Goal: Information Seeking & Learning: Learn about a topic

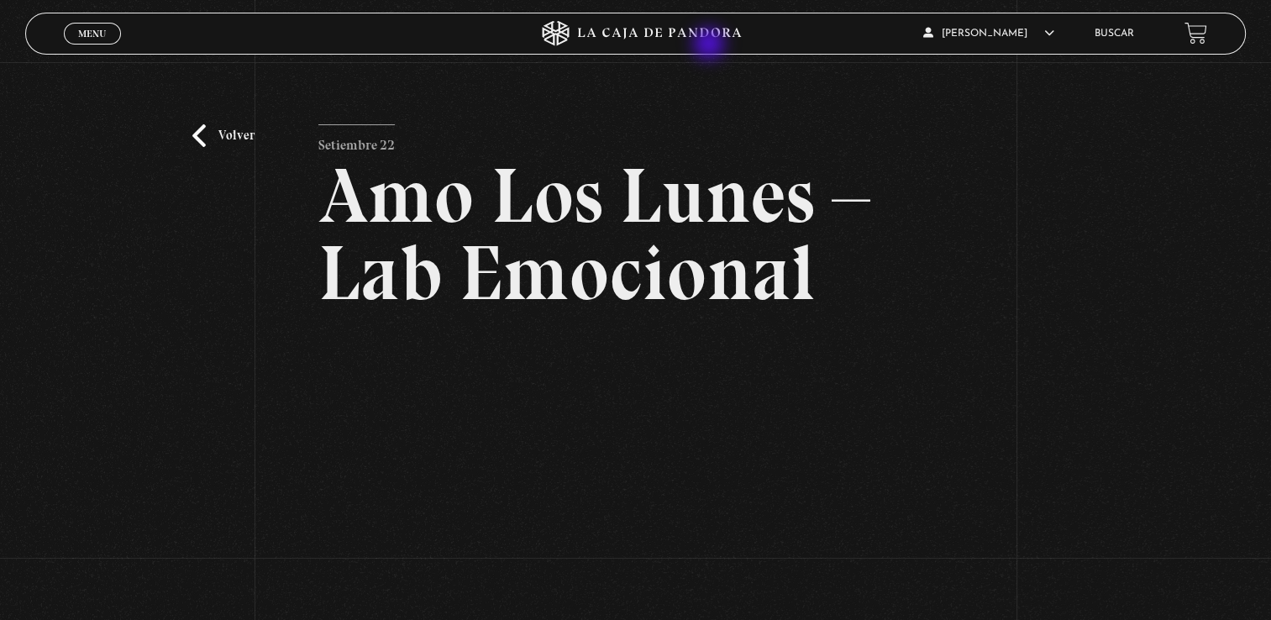
click at [707, 39] on icon at bounding box center [635, 33] width 381 height 25
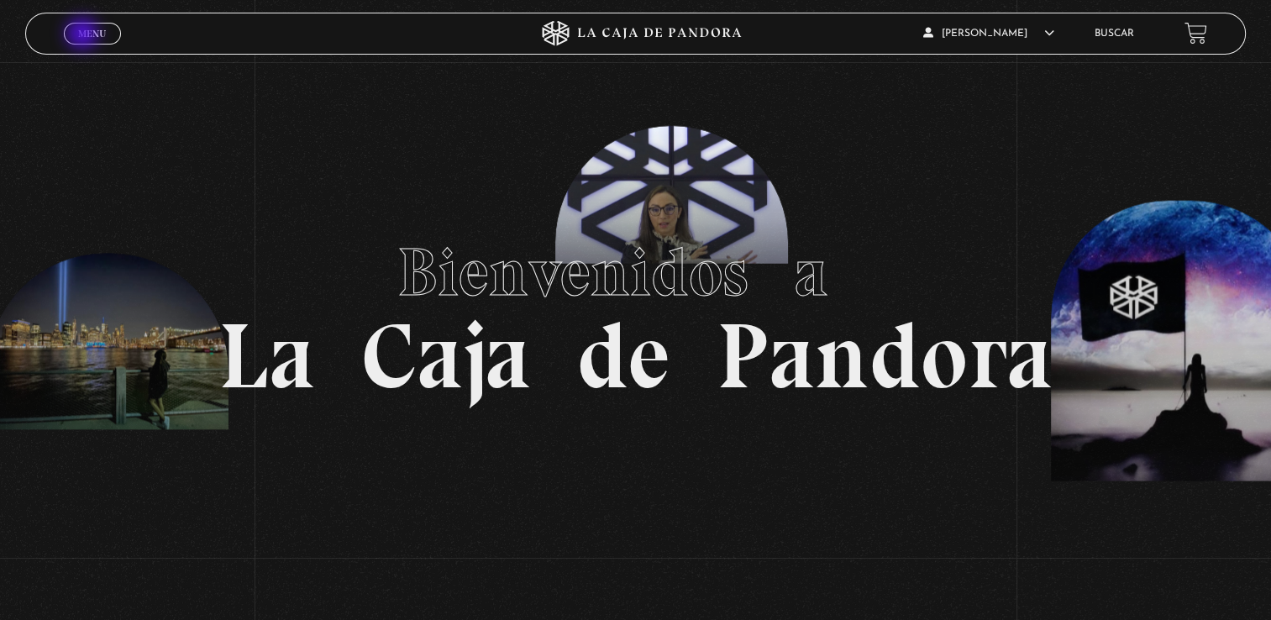
click at [84, 35] on span "Menu" at bounding box center [92, 34] width 28 height 10
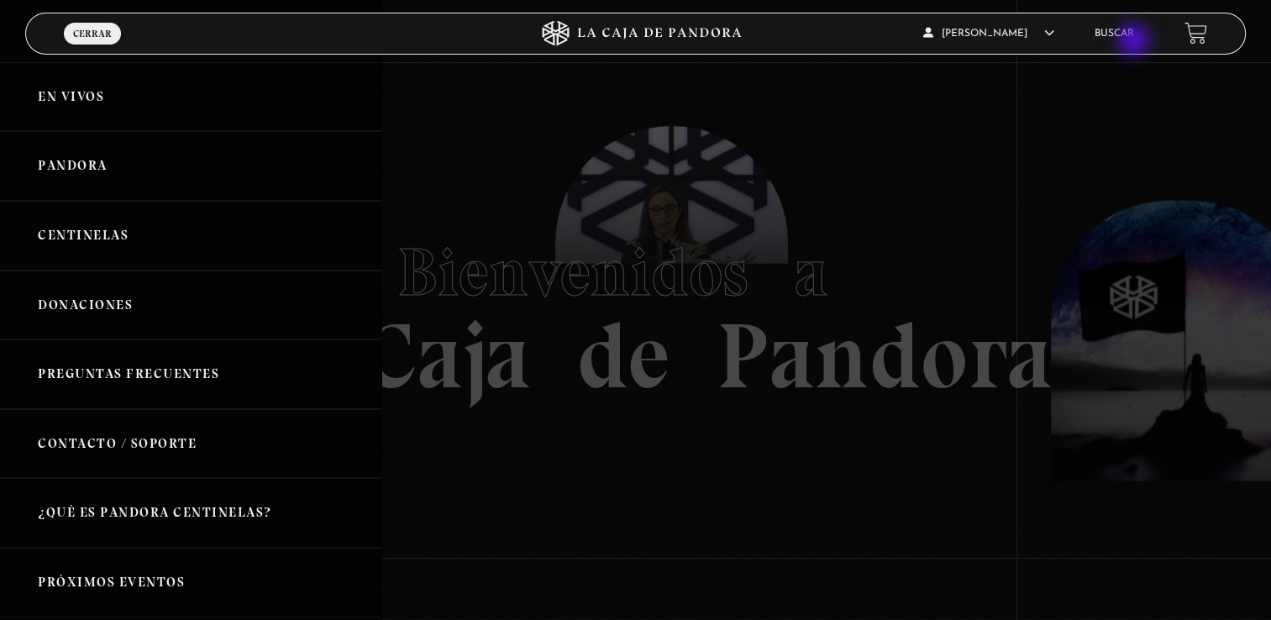
click at [1134, 42] on li "Buscar" at bounding box center [1113, 33] width 39 height 26
click at [1134, 34] on link "Buscar" at bounding box center [1113, 34] width 39 height 10
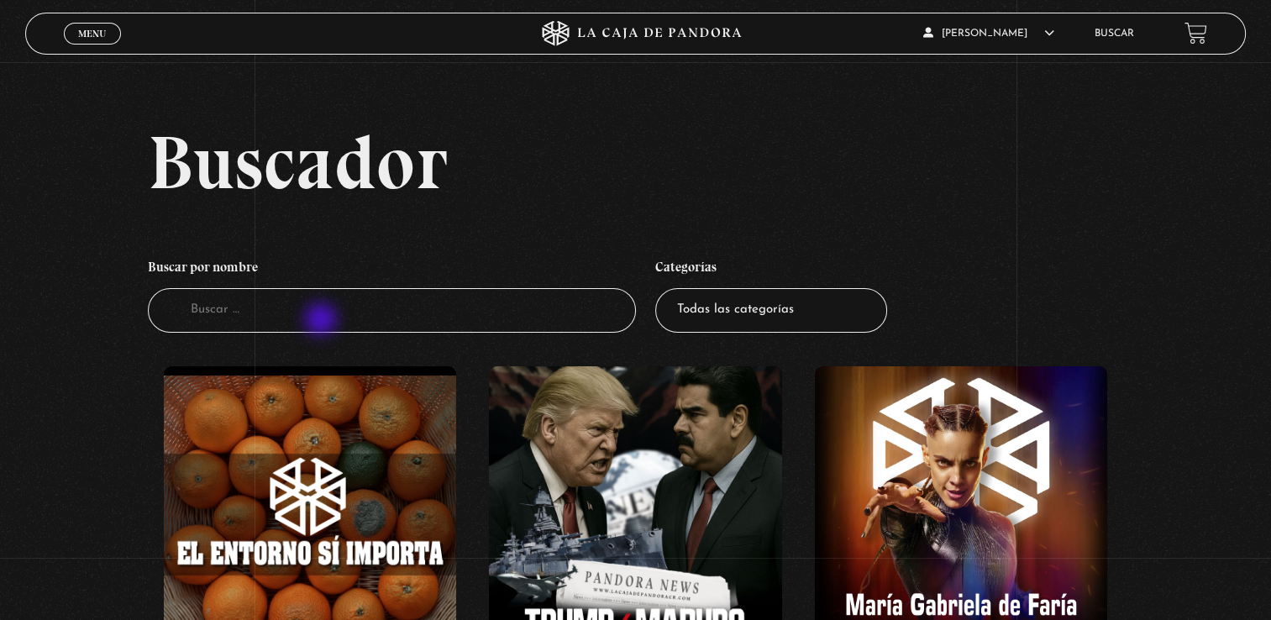
click at [323, 321] on input "Buscador" at bounding box center [392, 310] width 488 height 45
click at [303, 307] on input "Buscador" at bounding box center [392, 310] width 488 height 45
type input "pareja"
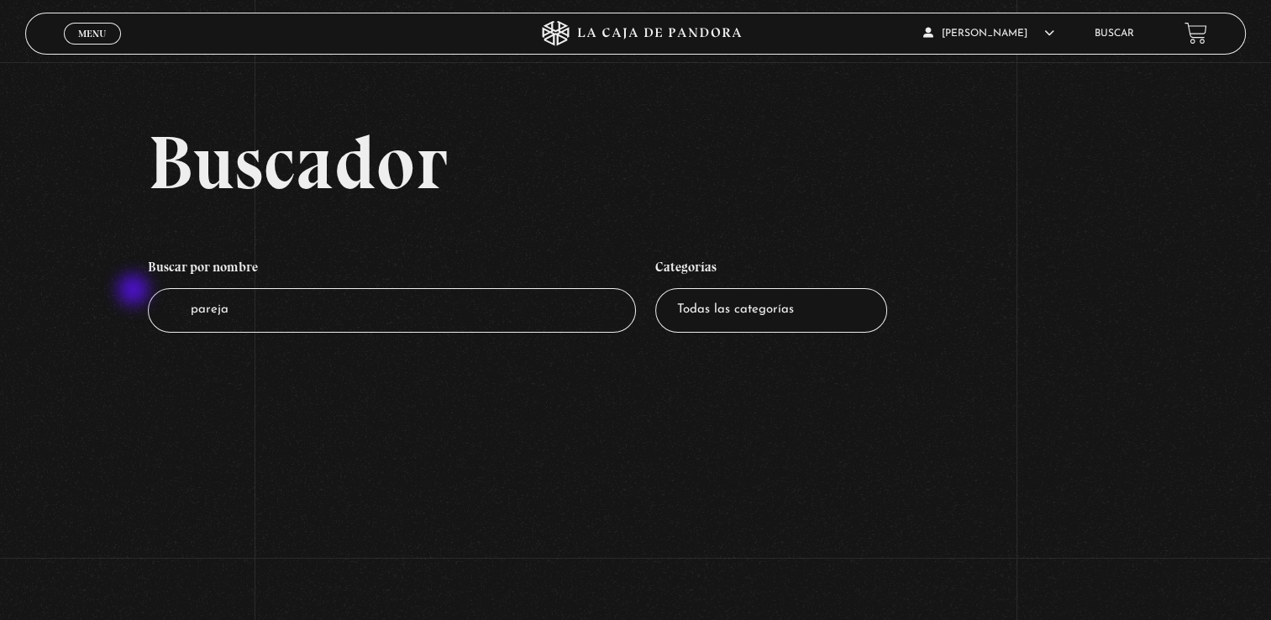
drag, startPoint x: 235, startPoint y: 309, endPoint x: 133, endPoint y: 291, distance: 104.1
click at [133, 291] on div "Buscador Buscar por nombre Buscador pareja Categorías Todas las categorías 11:1…" at bounding box center [635, 245] width 1271 height 242
type input "amor"
drag, startPoint x: 230, startPoint y: 302, endPoint x: 64, endPoint y: 302, distance: 166.3
click at [64, 302] on div "Buscador Buscar por nombre Buscador amor Categorías Todas las categorías 11:11 …" at bounding box center [635, 245] width 1271 height 242
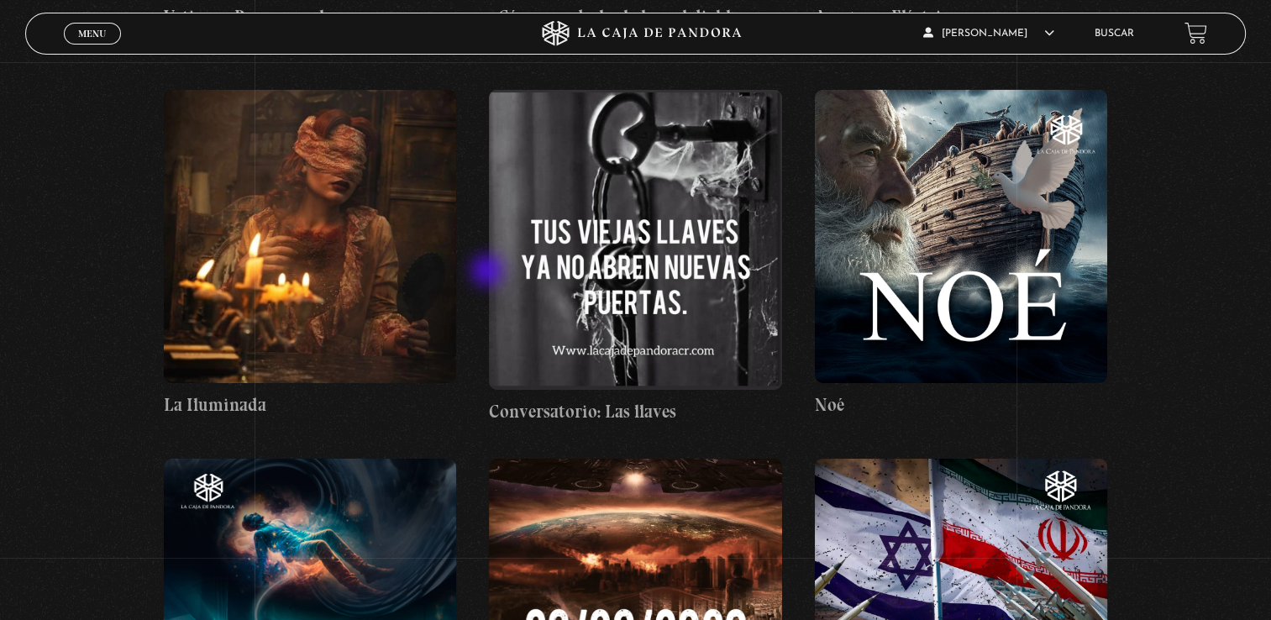
scroll to position [11423, 0]
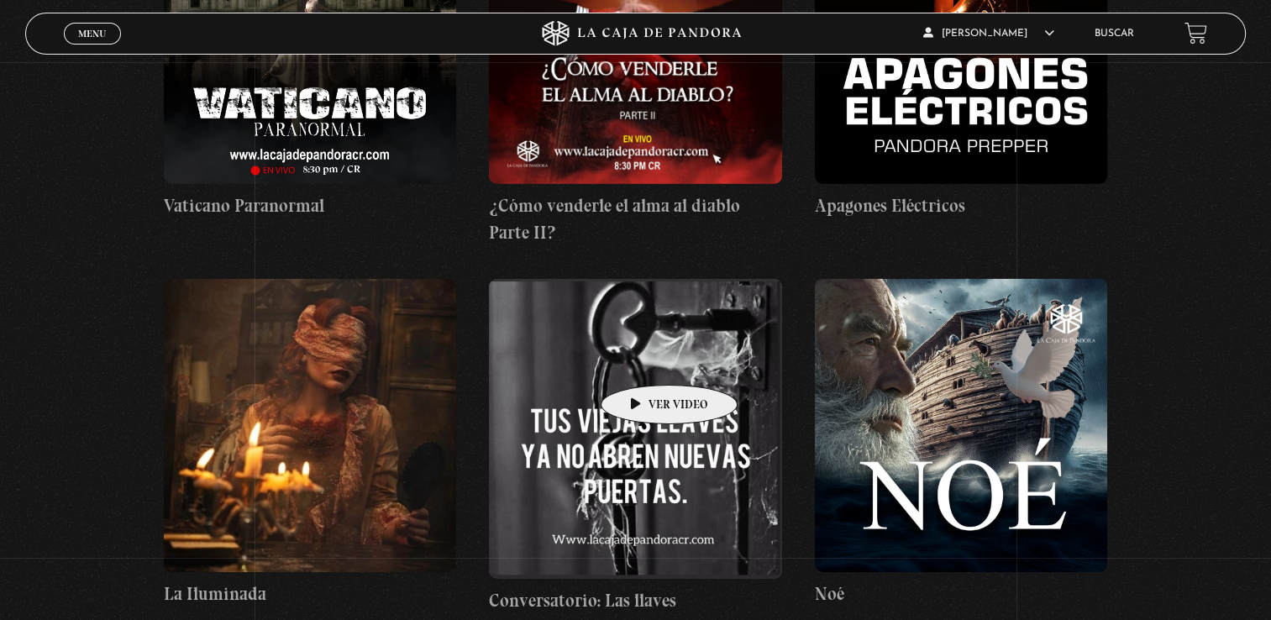
click at [643, 360] on figure at bounding box center [635, 429] width 293 height 300
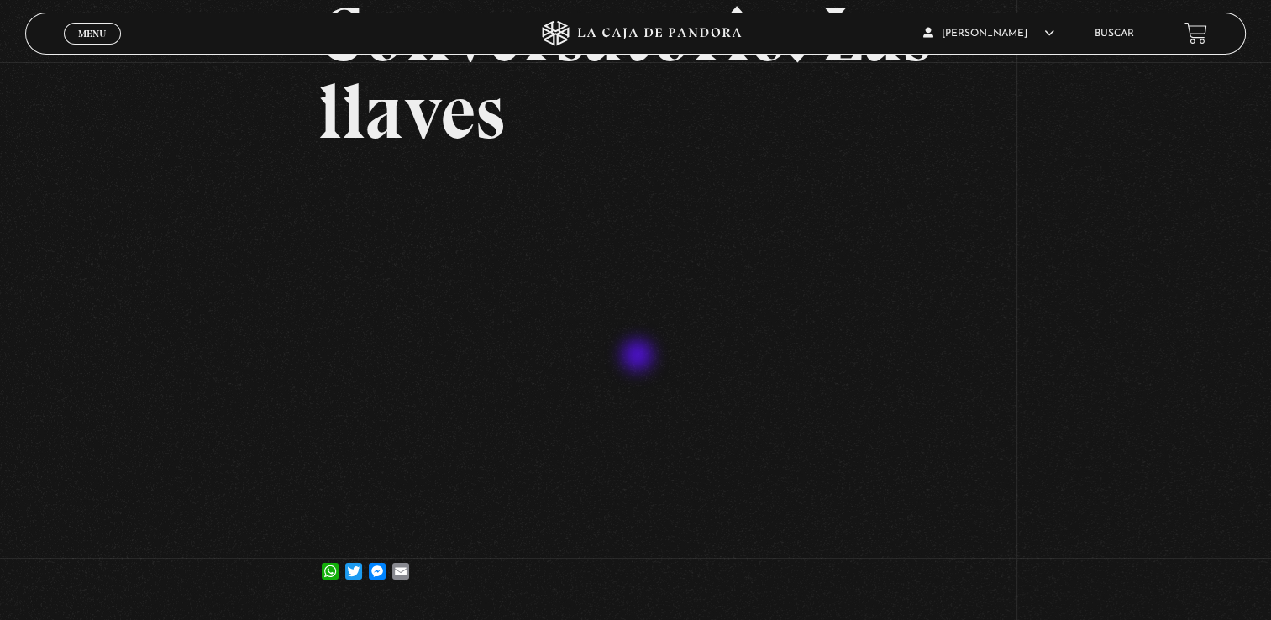
scroll to position [160, 0]
